Goal: Check status: Check status

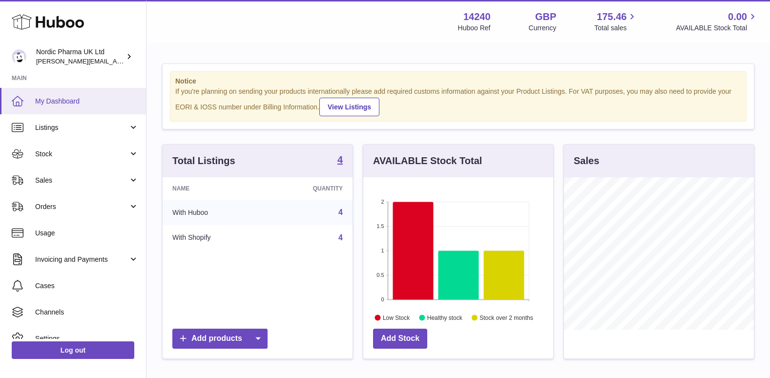
scroll to position [152, 190]
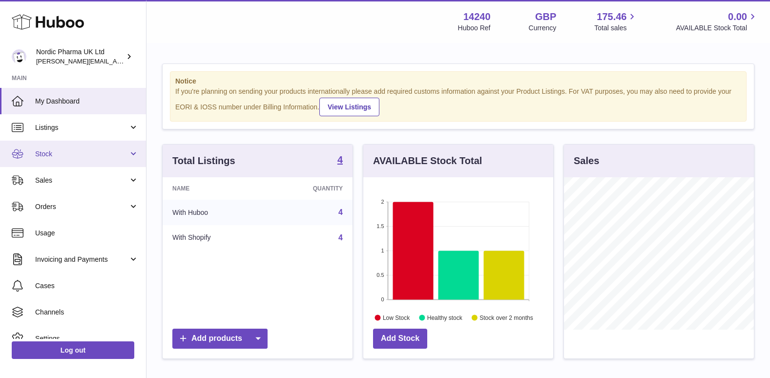
click at [77, 143] on link "Stock" at bounding box center [73, 154] width 146 height 26
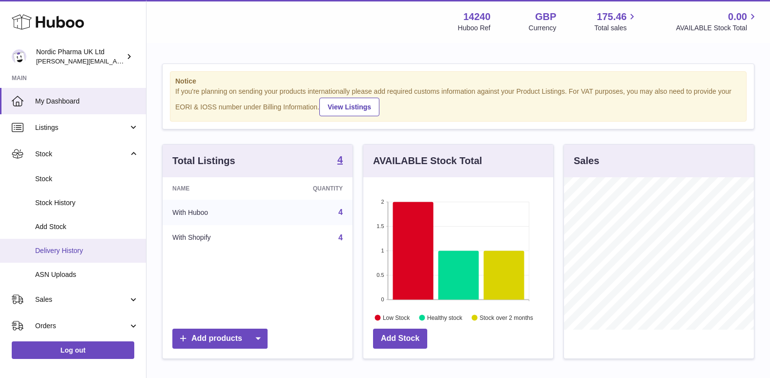
click at [74, 245] on link "Delivery History" at bounding box center [73, 251] width 146 height 24
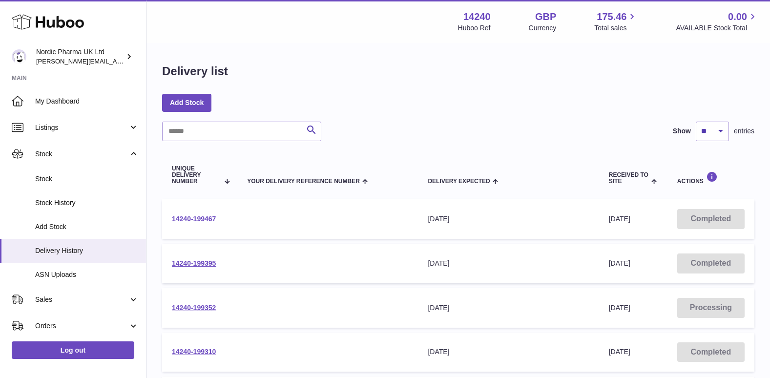
click at [209, 219] on link "14240-199467" at bounding box center [194, 219] width 44 height 8
click at [201, 261] on link "14240-199395" at bounding box center [194, 263] width 44 height 8
click at [205, 306] on link "14240-199352" at bounding box center [194, 308] width 44 height 8
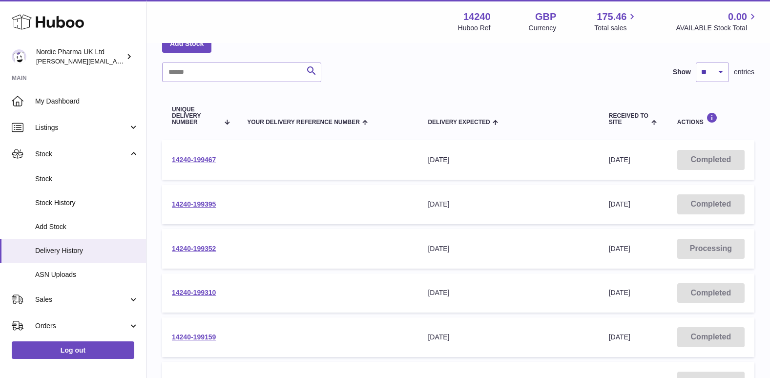
scroll to position [98, 0]
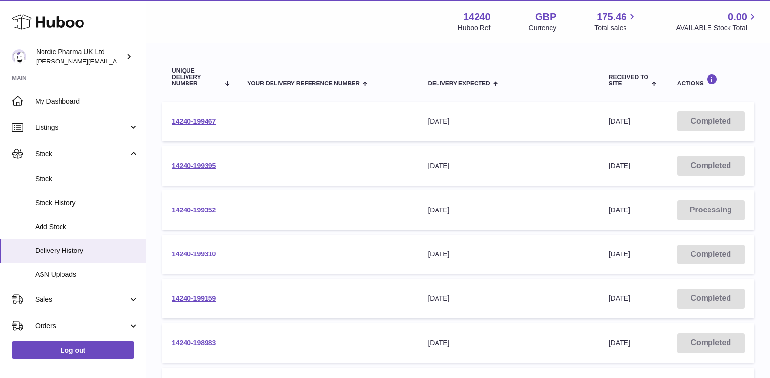
click at [201, 251] on link "14240-199310" at bounding box center [194, 254] width 44 height 8
click at [192, 297] on link "14240-199159" at bounding box center [194, 298] width 44 height 8
click at [202, 342] on link "14240-198983" at bounding box center [194, 343] width 44 height 8
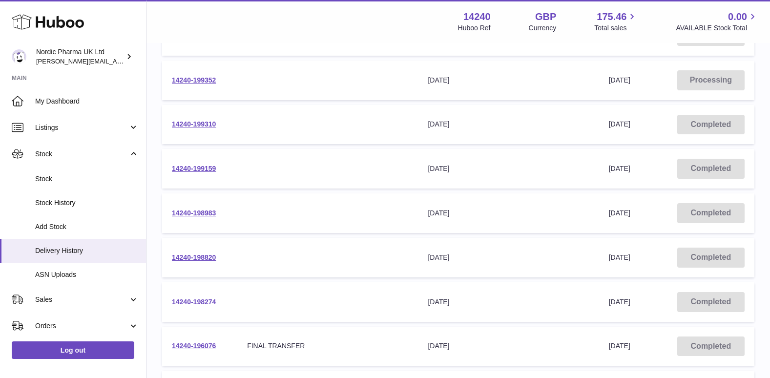
scroll to position [244, 0]
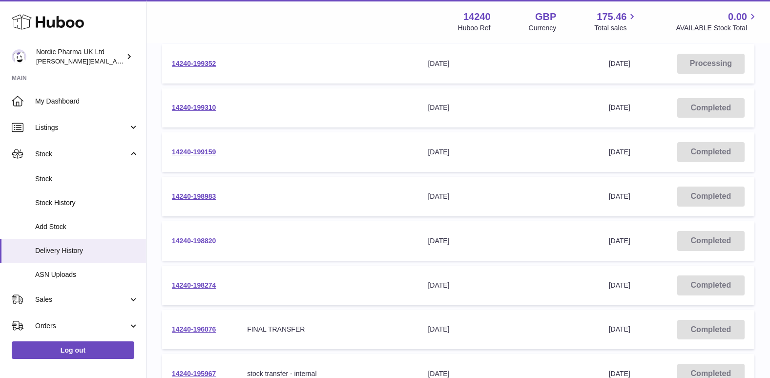
click at [202, 239] on link "14240-198820" at bounding box center [194, 241] width 44 height 8
click at [195, 284] on link "14240-198274" at bounding box center [194, 285] width 44 height 8
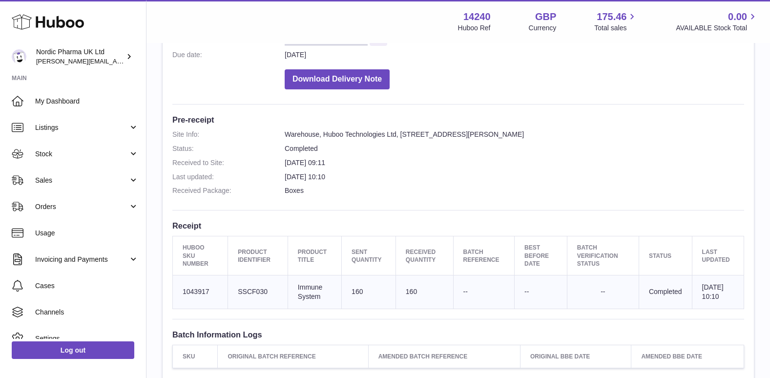
scroll to position [244, 0]
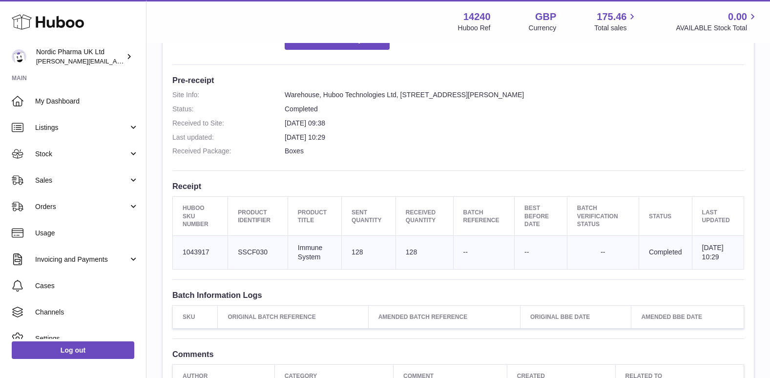
scroll to position [244, 0]
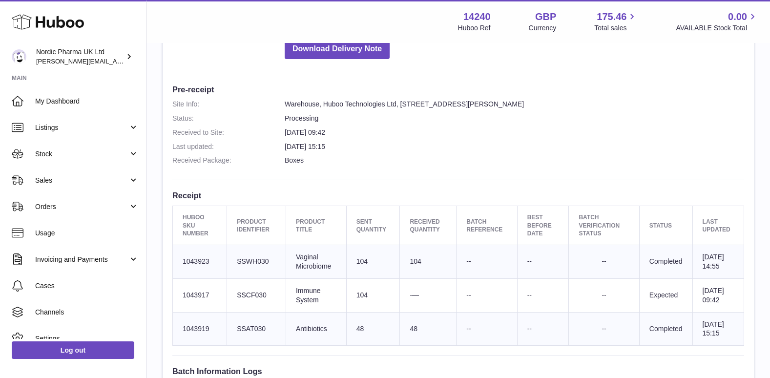
scroll to position [244, 0]
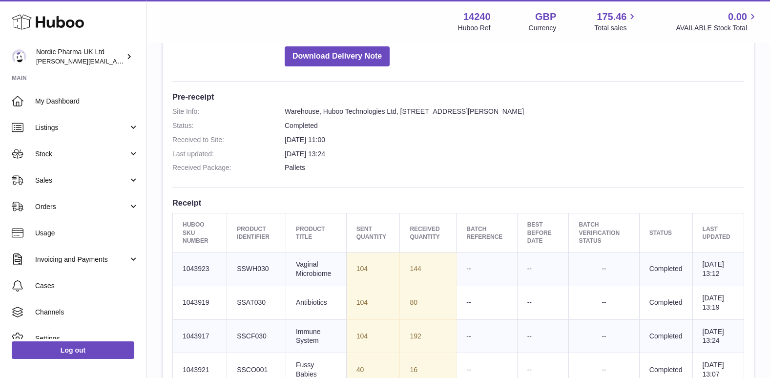
scroll to position [195, 0]
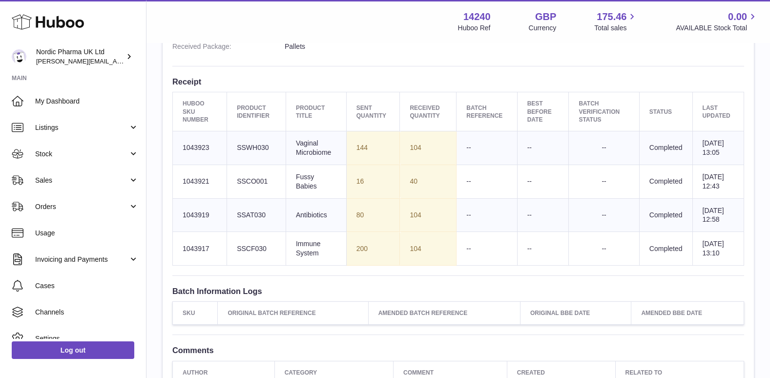
scroll to position [342, 0]
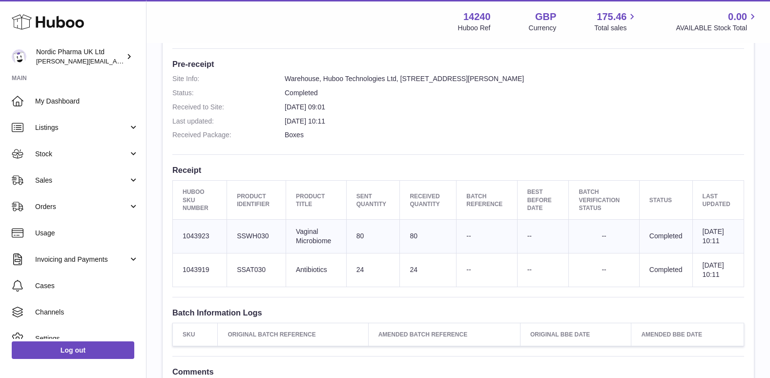
scroll to position [244, 0]
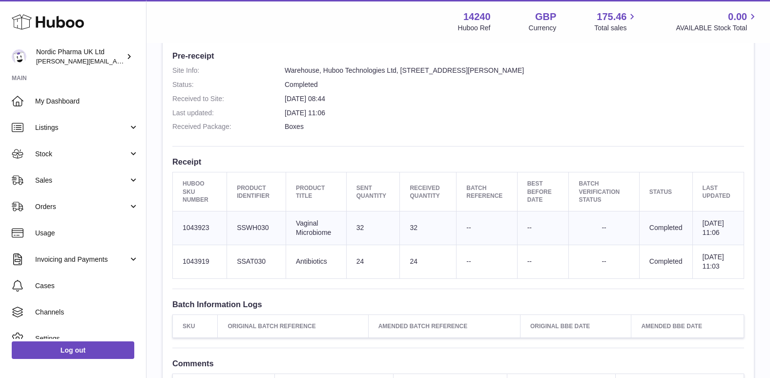
scroll to position [244, 0]
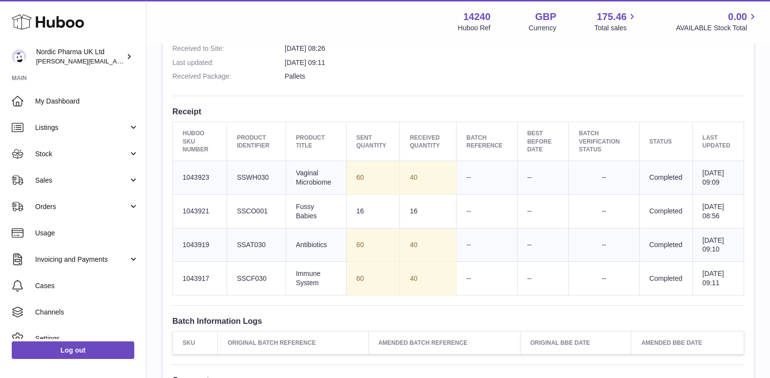
scroll to position [293, 0]
